Goal: Task Accomplishment & Management: Manage account settings

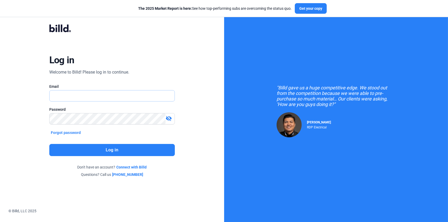
click at [119, 98] on input "text" at bounding box center [112, 95] width 125 height 11
type input "[EMAIL_ADDRESS][DOMAIN_NAME]"
click at [116, 148] on button "Log in" at bounding box center [112, 150] width 126 height 12
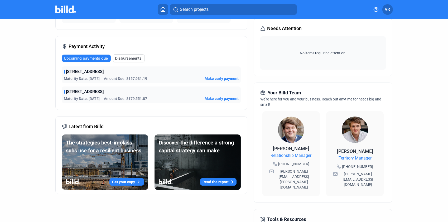
scroll to position [69, 0]
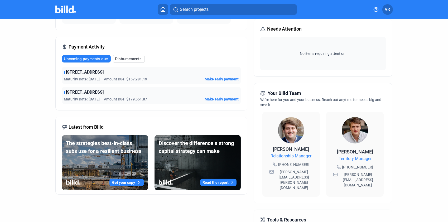
click at [82, 57] on span "Upcoming payments due" at bounding box center [86, 58] width 44 height 5
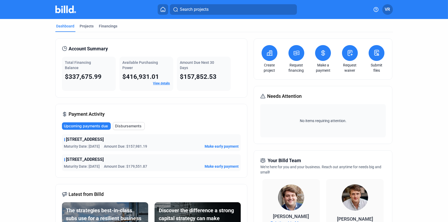
scroll to position [0, 0]
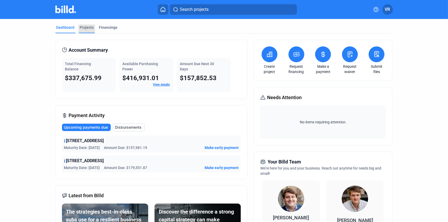
click at [86, 28] on div "Projects" at bounding box center [87, 27] width 14 height 5
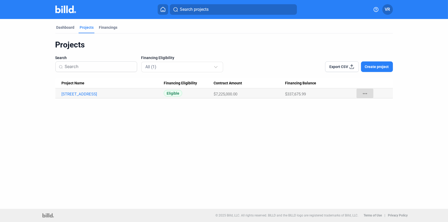
click at [365, 92] on mat-icon "more_horiz" at bounding box center [365, 93] width 6 height 6
click at [342, 68] on div at bounding box center [224, 111] width 448 height 222
click at [342, 68] on span "Export CSV" at bounding box center [338, 66] width 19 height 5
click at [79, 94] on link "[STREET_ADDRESS]" at bounding box center [113, 94] width 102 height 5
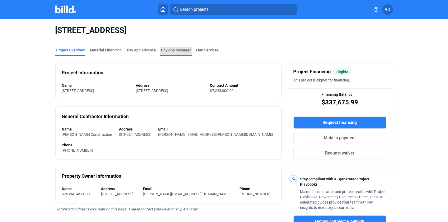
click at [166, 50] on span "Pay App Manager" at bounding box center [176, 49] width 30 height 5
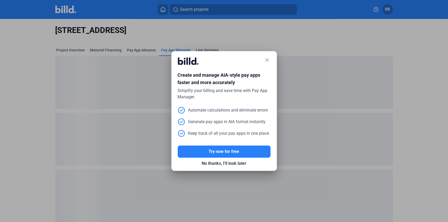
click at [268, 60] on mat-icon "close" at bounding box center [267, 60] width 6 height 6
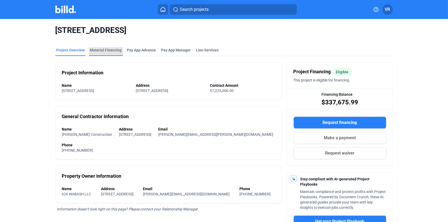
click at [106, 49] on div "Material Financing" at bounding box center [106, 49] width 32 height 5
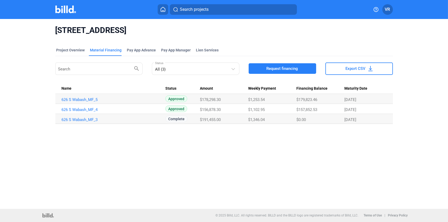
click at [351, 66] on span "Export CSV" at bounding box center [356, 68] width 20 height 5
click at [80, 118] on link "626 S Wabash_MF_3" at bounding box center [113, 119] width 102 height 5
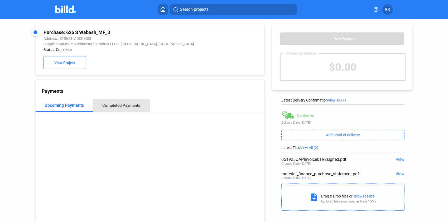
click at [120, 107] on div "Completed Payments" at bounding box center [121, 105] width 38 height 5
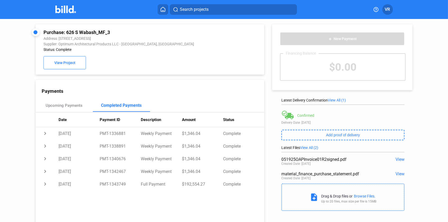
scroll to position [20, 0]
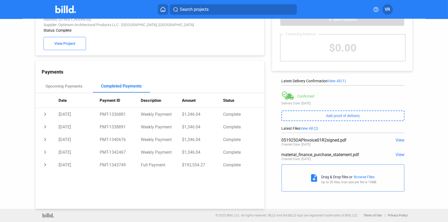
click at [104, 68] on div "Payments Upcoming Payments Completed Payments Date Payment ID Description Amoun…" at bounding box center [150, 135] width 229 height 148
click at [390, 8] on span "VR" at bounding box center [387, 9] width 5 height 6
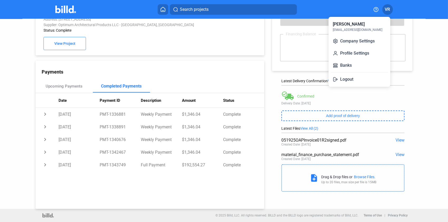
click at [404, 93] on div at bounding box center [224, 111] width 448 height 222
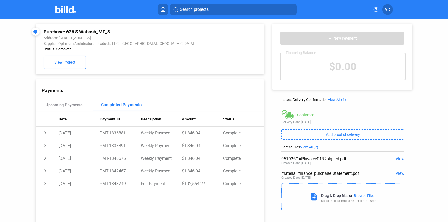
scroll to position [0, 0]
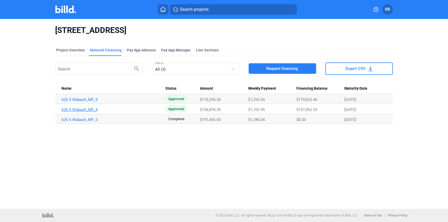
click at [89, 109] on link "626 S Wabash_MF_4" at bounding box center [113, 109] width 102 height 5
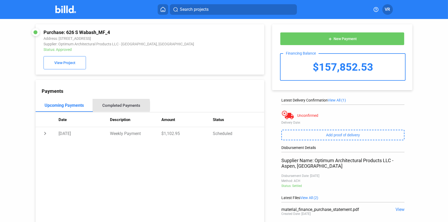
click at [115, 107] on div "Completed Payments" at bounding box center [121, 105] width 38 height 5
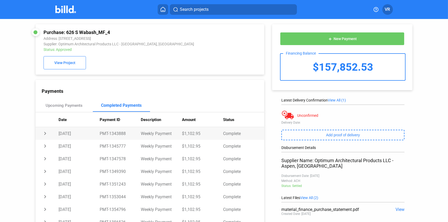
click at [46, 134] on td "chevron_right" at bounding box center [47, 133] width 23 height 13
click at [46, 134] on td "expand_more" at bounding box center [47, 133] width 23 height 13
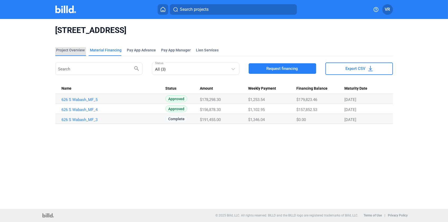
click at [76, 51] on div "Project Overview" at bounding box center [70, 49] width 28 height 5
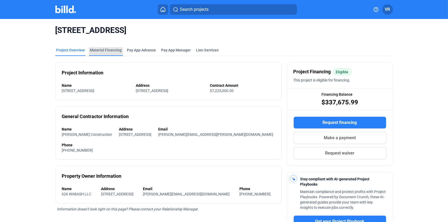
click at [111, 51] on div "Material Financing" at bounding box center [106, 49] width 32 height 5
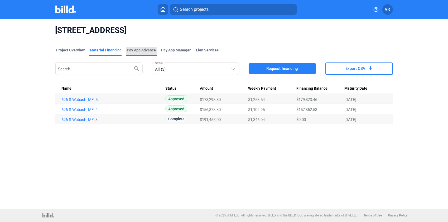
click at [134, 49] on div "Pay App Advance" at bounding box center [141, 49] width 29 height 5
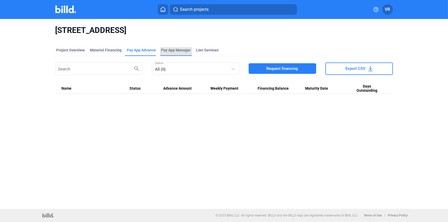
click at [175, 48] on span "Pay App Manager" at bounding box center [176, 49] width 30 height 5
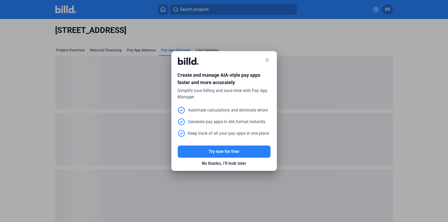
click at [266, 61] on mat-icon "close" at bounding box center [267, 60] width 6 height 6
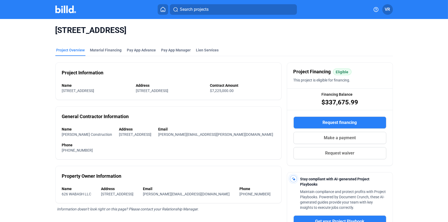
click at [388, 7] on span "VR" at bounding box center [387, 9] width 5 height 6
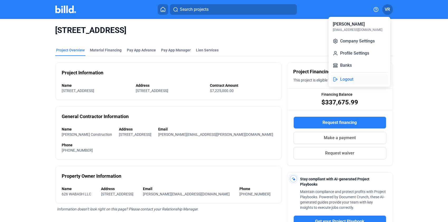
click at [348, 80] on button "Logout" at bounding box center [359, 79] width 57 height 11
